Goal: Find specific page/section: Find specific page/section

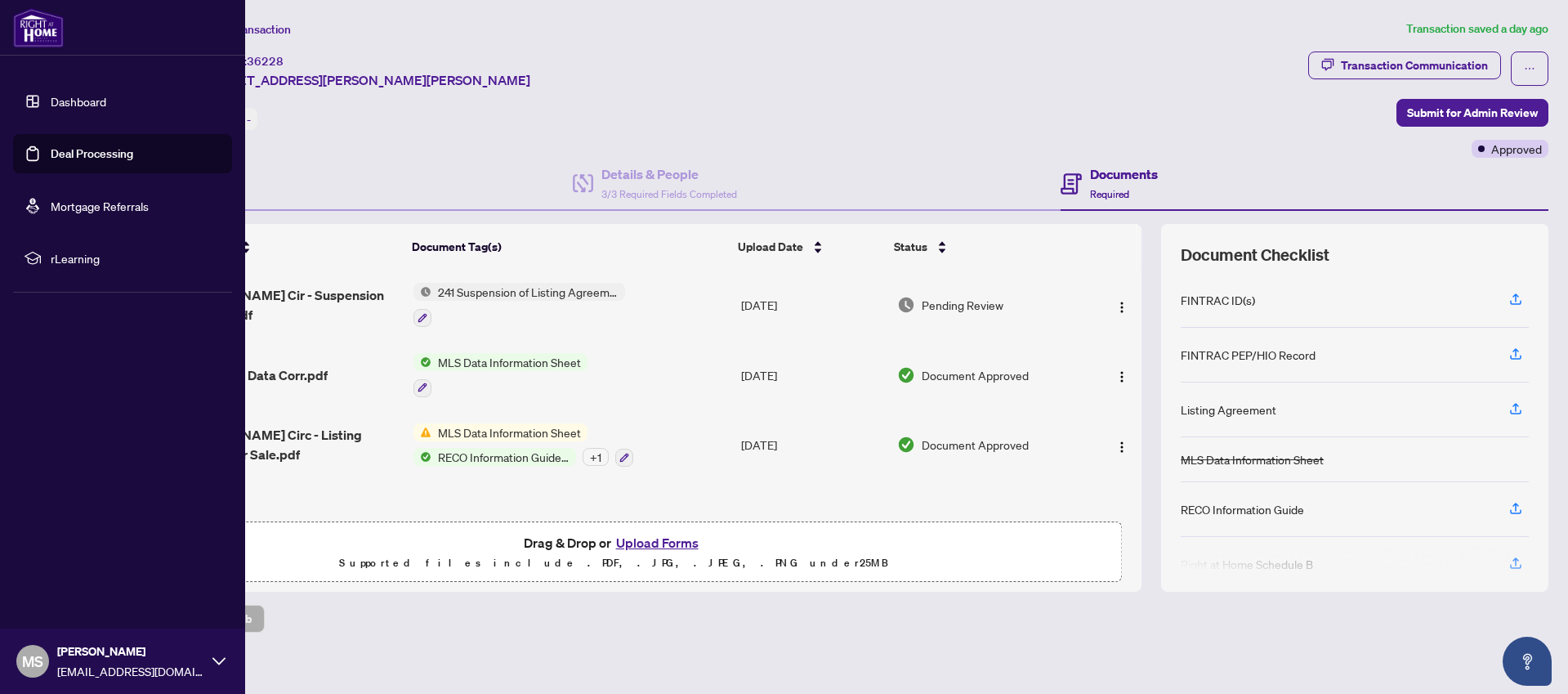
click at [51, 152] on link "Deal Processing" at bounding box center [92, 153] width 82 height 15
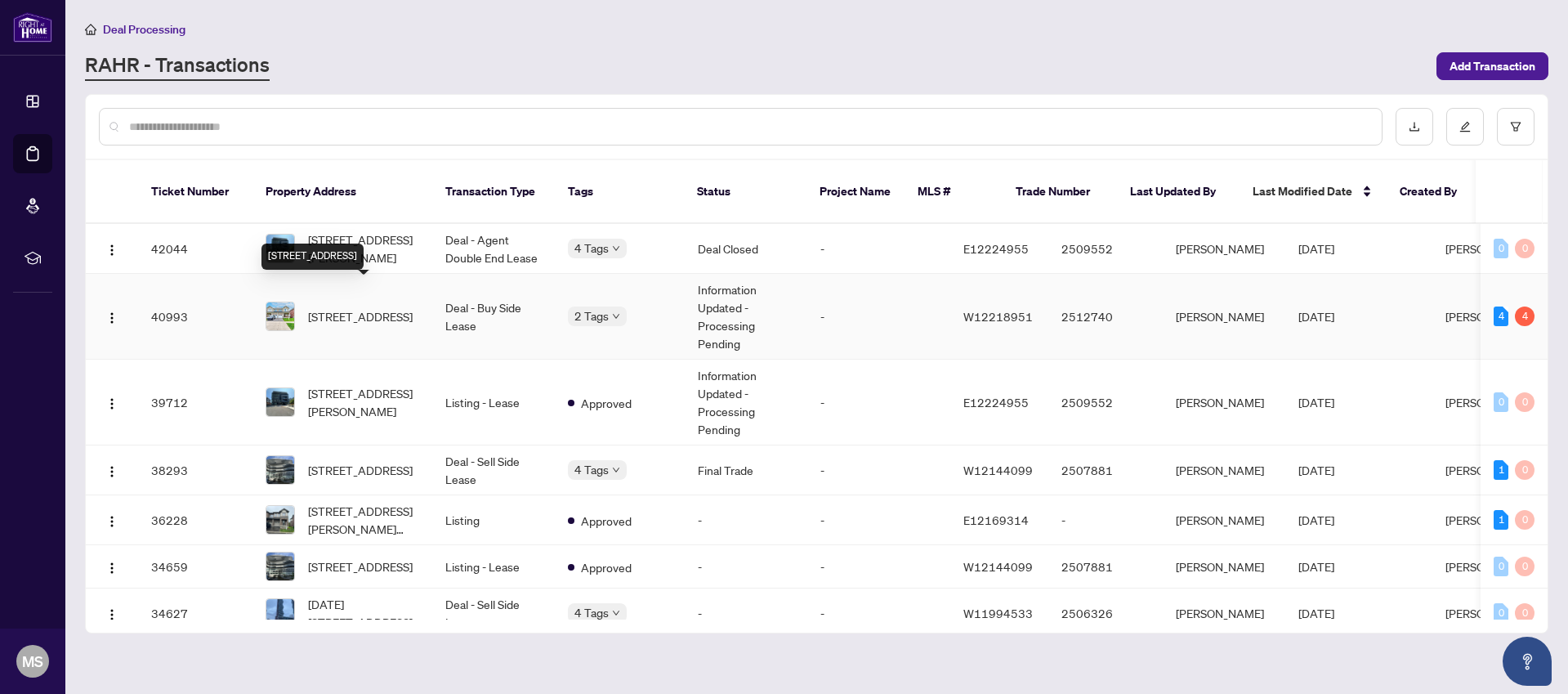
click at [350, 307] on span "3475 Eternity Way, Oakville, Ontario L6H 7B5, Canada" at bounding box center [360, 316] width 105 height 18
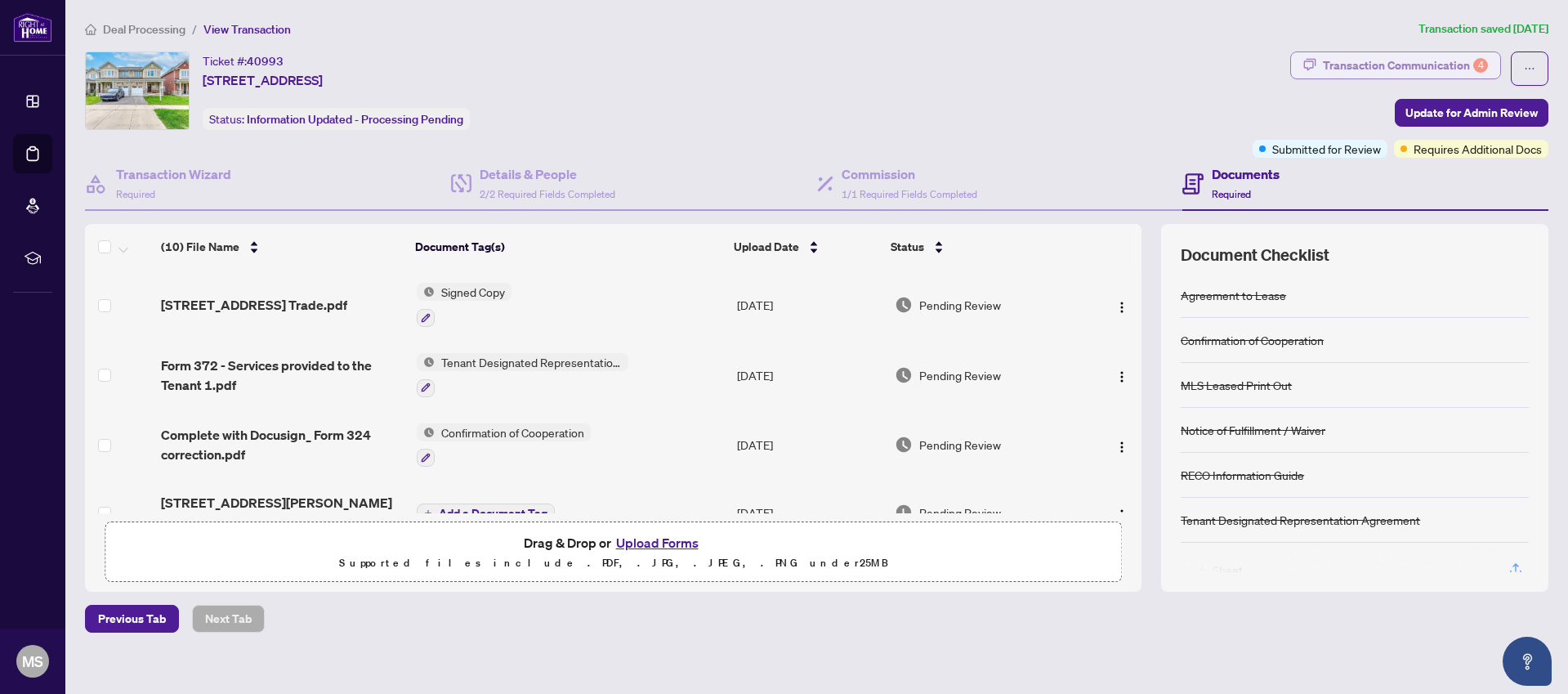
click at [1432, 66] on div "Transaction Communication 4" at bounding box center [1405, 65] width 165 height 26
